Goal: Information Seeking & Learning: Learn about a topic

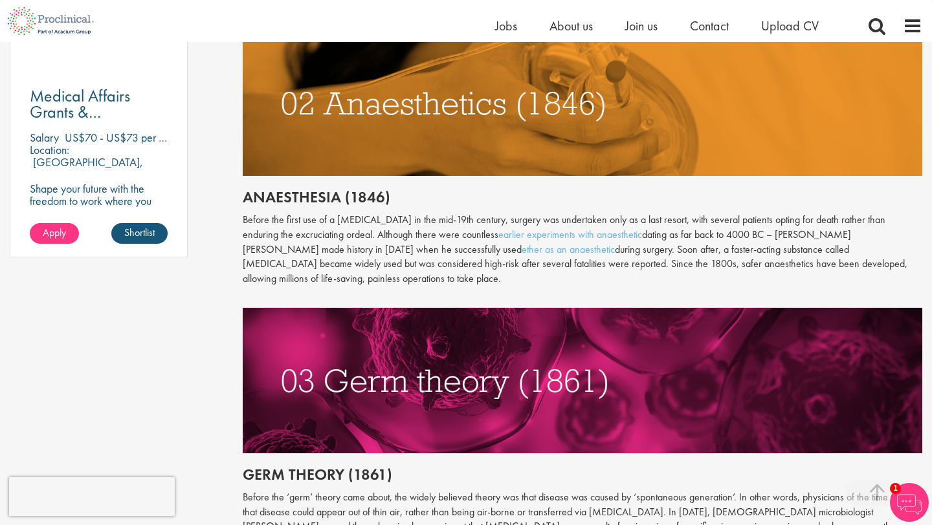
scroll to position [976, 0]
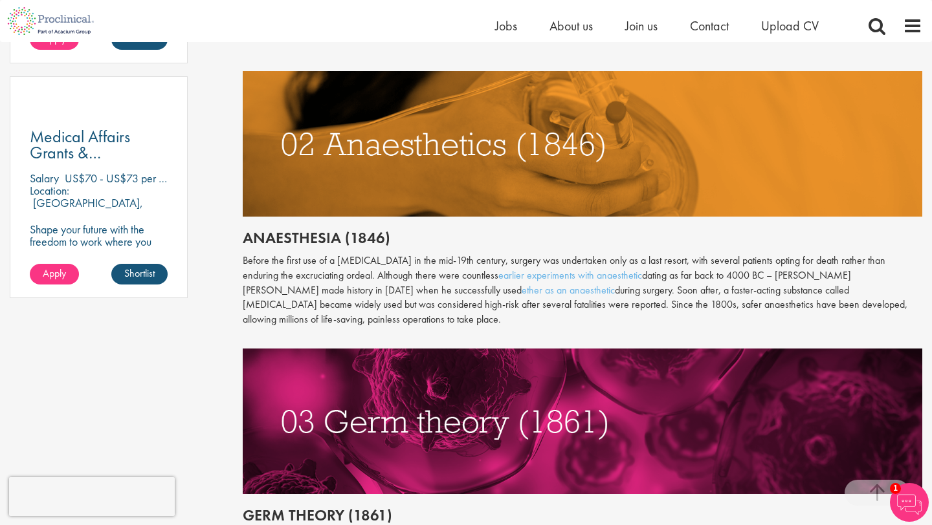
scroll to position [938, 0]
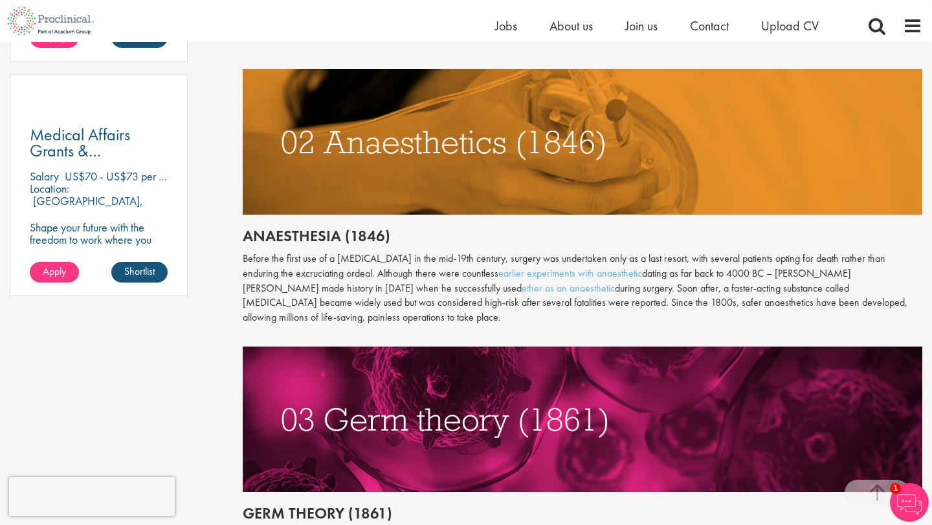
click at [297, 237] on h2 "Anaesthesia (1846)" at bounding box center [582, 236] width 679 height 17
copy h2 "Anaesthesia"
click at [297, 237] on h2 "Anaesthesia (1846)" at bounding box center [582, 236] width 679 height 17
click at [310, 237] on h2 "Anaesthesia (1846)" at bounding box center [582, 236] width 679 height 17
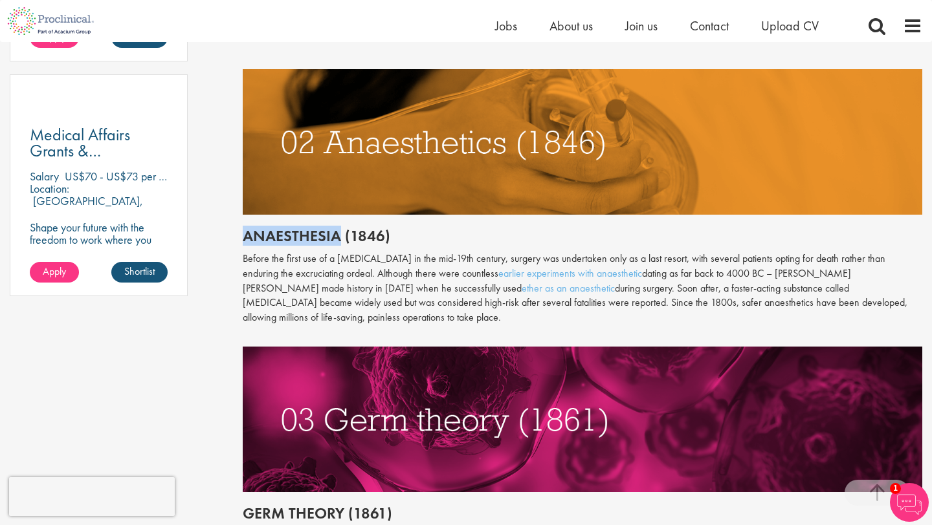
click at [310, 237] on h2 "Anaesthesia (1846)" at bounding box center [582, 236] width 679 height 17
copy h2 "Anaesthesia"
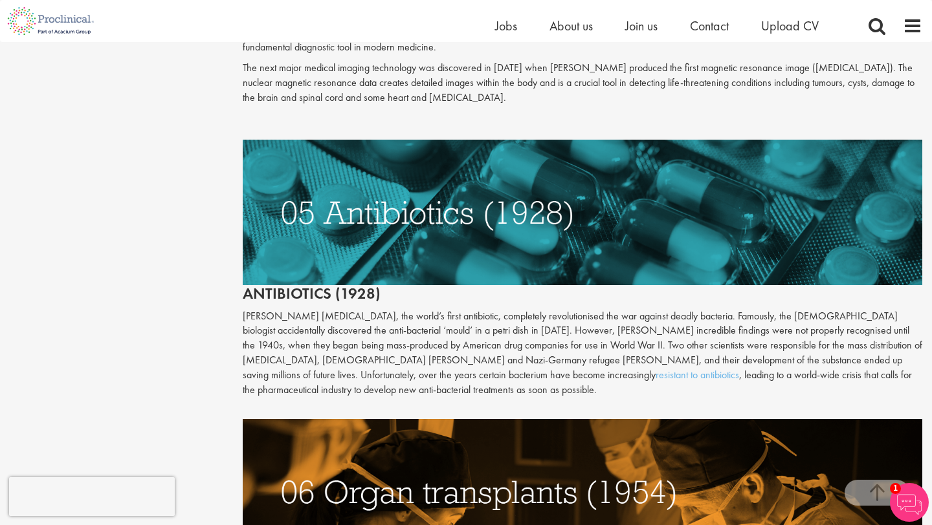
scroll to position [1801, 0]
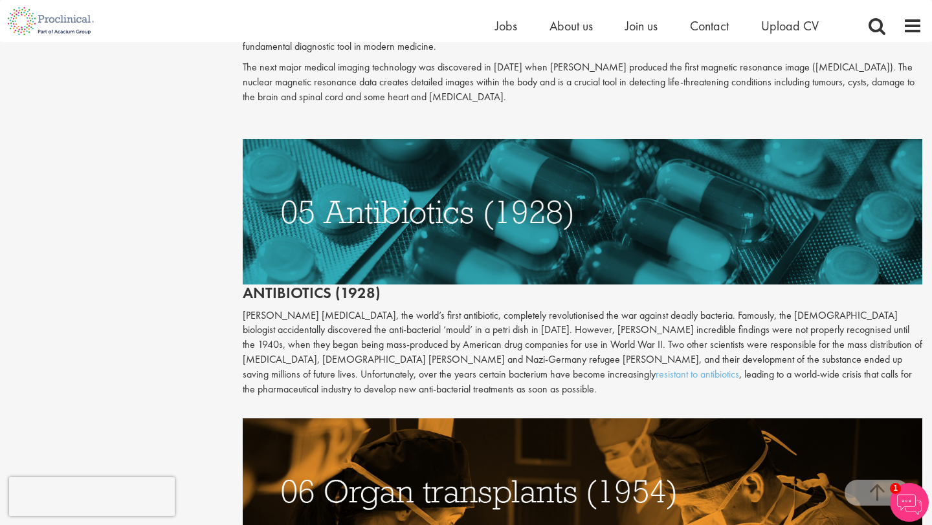
click at [457, 261] on img at bounding box center [582, 212] width 679 height 146
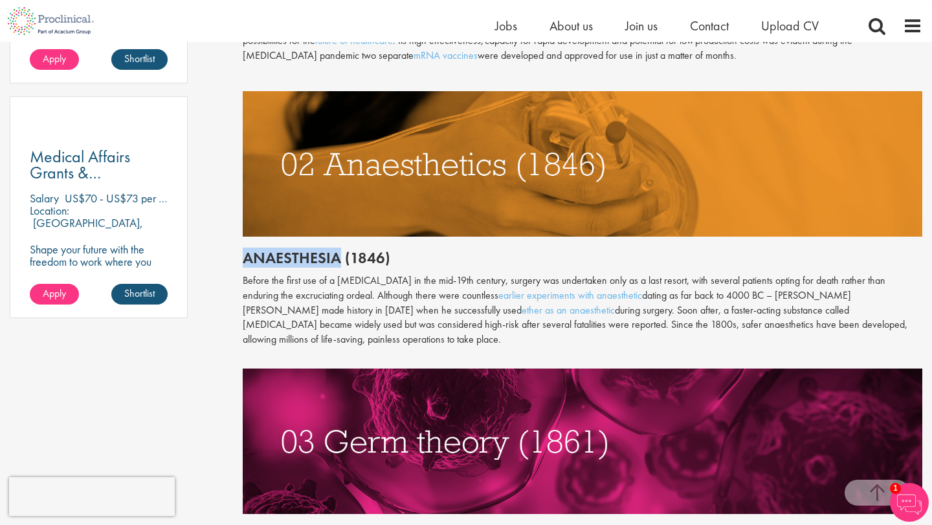
scroll to position [921, 0]
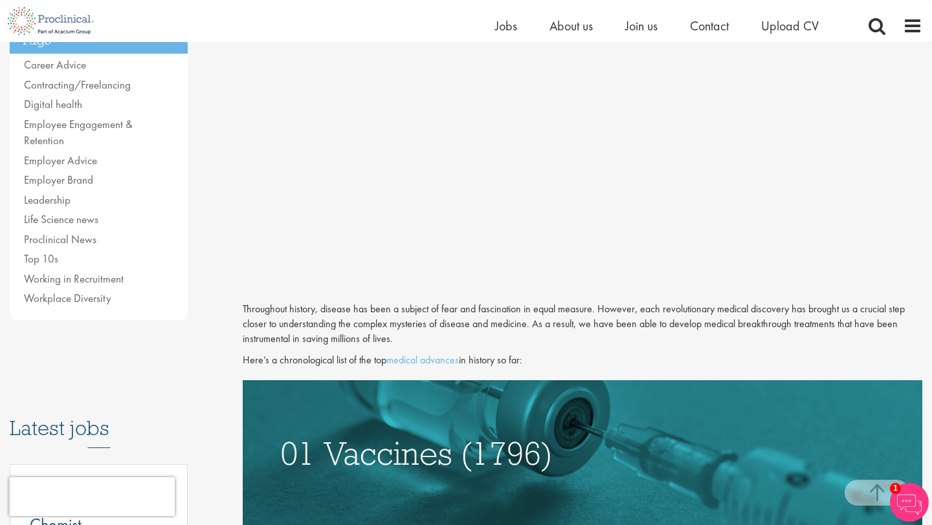
scroll to position [311, 0]
